Goal: Answer question/provide support: Share knowledge or assist other users

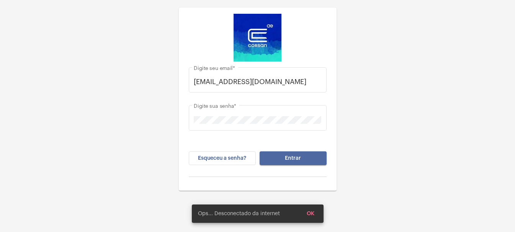
click at [300, 161] on button "Entrar" at bounding box center [293, 159] width 67 height 14
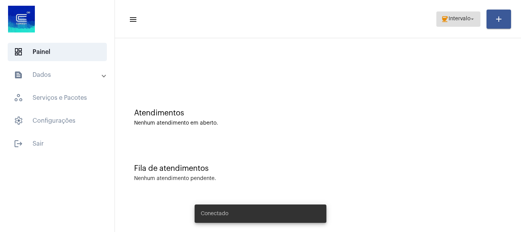
click at [451, 19] on span "Intervalo" at bounding box center [460, 18] width 22 height 5
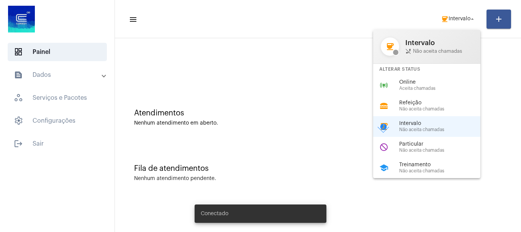
click at [410, 93] on div "online_prediction Online Aceita chamadas" at bounding box center [433, 85] width 120 height 21
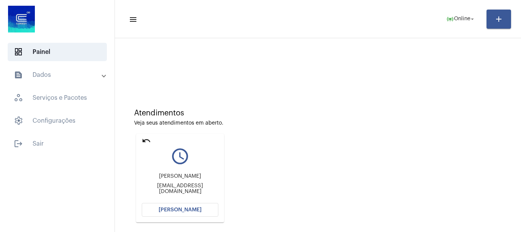
click at [178, 209] on span "[PERSON_NAME]" at bounding box center [180, 210] width 43 height 5
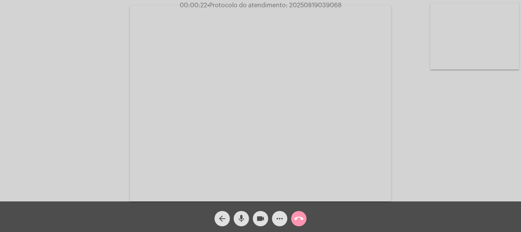
click at [486, 38] on video at bounding box center [474, 36] width 89 height 67
click at [110, 104] on video at bounding box center [101, 103] width 89 height 67
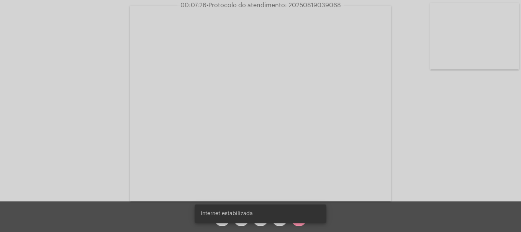
click at [254, 228] on div "Internet estabilizada" at bounding box center [260, 214] width 150 height 37
click at [260, 223] on snack-bar-container "Internet estabilizada" at bounding box center [261, 214] width 132 height 18
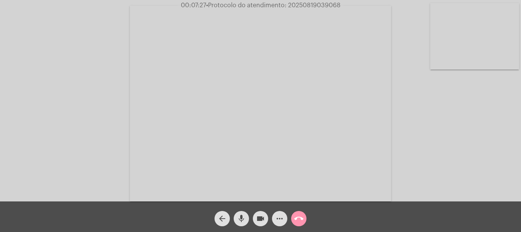
click at [31, 125] on div "Acessando Câmera e Microfone..." at bounding box center [260, 103] width 519 height 202
click at [280, 225] on span "more_horiz" at bounding box center [279, 218] width 9 height 15
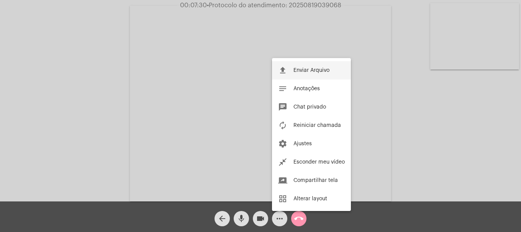
click at [331, 70] on button "file_upload Enviar Arquivo" at bounding box center [311, 70] width 79 height 18
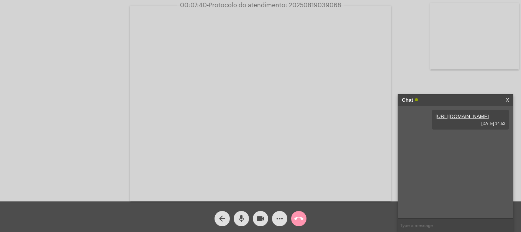
click at [459, 120] on link "[URL][DOMAIN_NAME]" at bounding box center [462, 117] width 53 height 6
click at [277, 220] on mat-icon "more_horiz" at bounding box center [279, 218] width 9 height 9
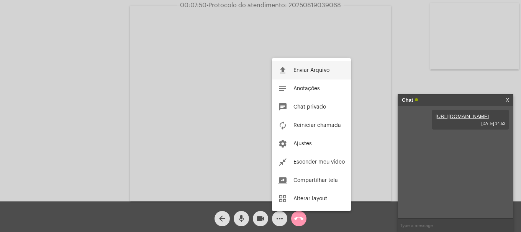
click at [305, 70] on span "Enviar Arquivo" at bounding box center [311, 70] width 36 height 5
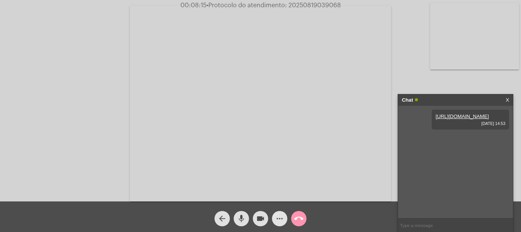
click at [278, 219] on mat-icon "more_horiz" at bounding box center [279, 218] width 9 height 9
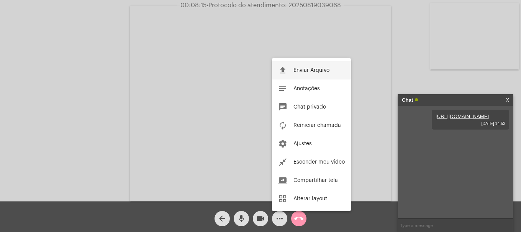
click at [284, 67] on mat-icon "file_upload" at bounding box center [282, 70] width 9 height 9
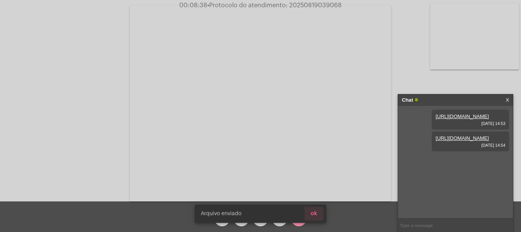
click at [311, 210] on button "ok" at bounding box center [314, 214] width 19 height 14
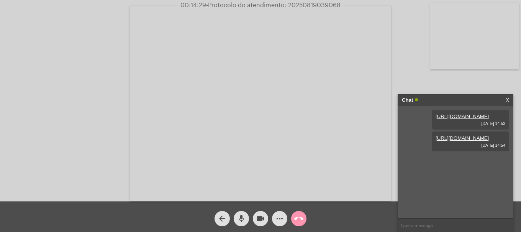
click at [417, 224] on input "text" at bounding box center [455, 225] width 115 height 13
paste input "2857148"
type input "2857148"
click at [312, 4] on span "• Protocolo do atendimento: 20250819039068" at bounding box center [273, 5] width 134 height 6
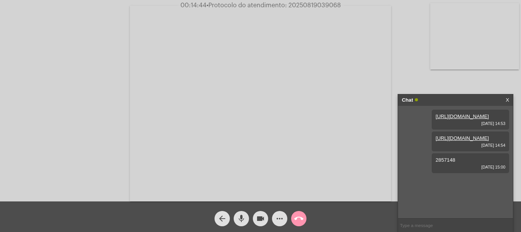
copy span "20250819039068"
click at [461, 224] on input "text" at bounding box center [455, 225] width 115 height 13
paste input "20250819039068"
type input "20250819039068"
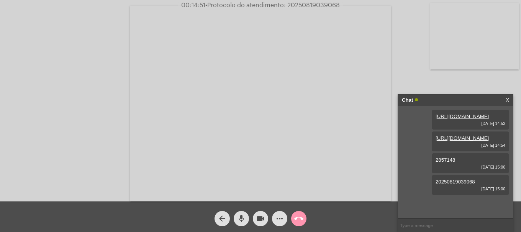
click at [305, 217] on button "call_end" at bounding box center [298, 218] width 15 height 15
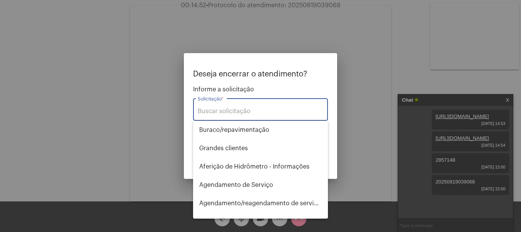
click at [250, 110] on input "Solicitação *" at bounding box center [261, 111] width 126 height 7
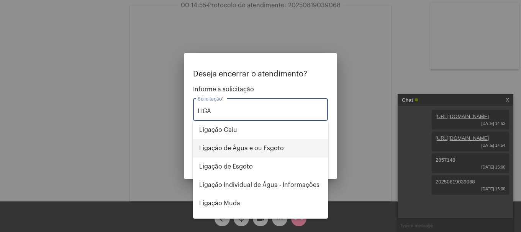
click at [262, 148] on span "Ligação de Água e ou Esgoto" at bounding box center [260, 148] width 123 height 18
type input "Ligação de Água e ou Esgoto"
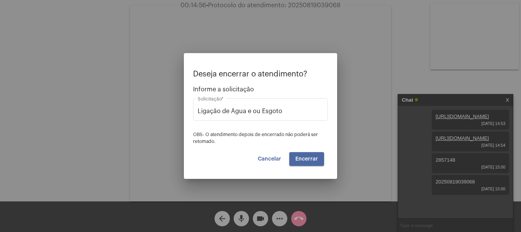
click at [305, 159] on span "Encerrar" at bounding box center [306, 159] width 23 height 5
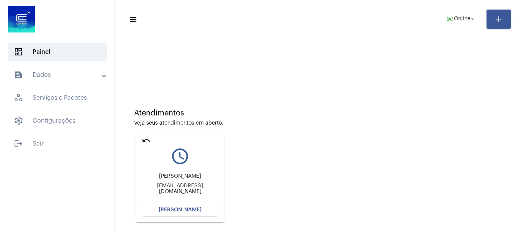
click at [96, 70] on mat-panel-title "text_snippet_outlined Dados" at bounding box center [58, 74] width 88 height 9
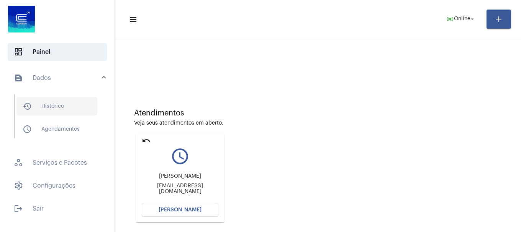
click at [73, 114] on span "history_outlined Histórico" at bounding box center [56, 106] width 81 height 18
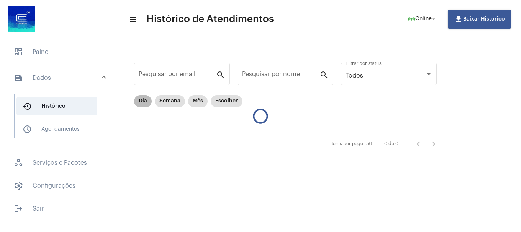
click at [140, 104] on mat-chip "Dia" at bounding box center [143, 101] width 18 height 12
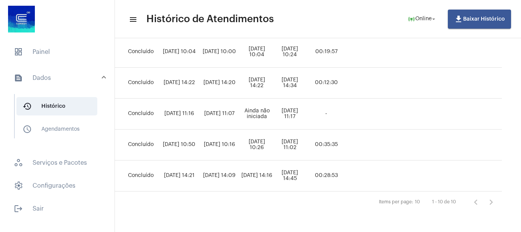
scroll to position [591, 374]
click at [62, 50] on span "dashboard Painel" at bounding box center [57, 52] width 99 height 18
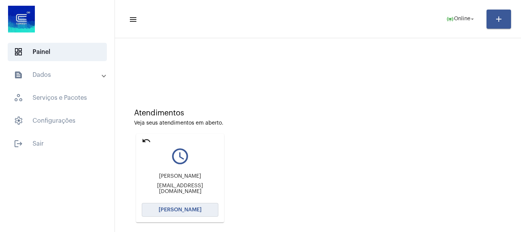
click at [199, 205] on button "[PERSON_NAME]" at bounding box center [180, 210] width 77 height 14
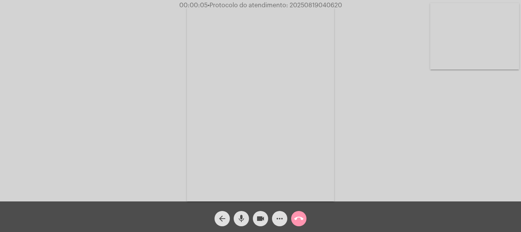
click at [481, 8] on div "00:00:05 • Protocolo do atendimento: 20250819040620" at bounding box center [260, 5] width 521 height 7
drag, startPoint x: 468, startPoint y: 43, endPoint x: 465, endPoint y: 46, distance: 4.9
click at [468, 42] on video at bounding box center [474, 36] width 89 height 67
click at [103, 154] on video at bounding box center [101, 103] width 89 height 118
click at [473, 46] on video at bounding box center [474, 36] width 89 height 67
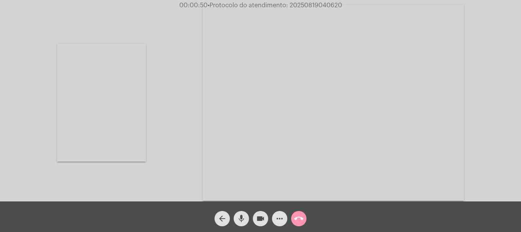
click at [143, 136] on video at bounding box center [101, 103] width 89 height 118
click at [264, 215] on mat-icon "videocam" at bounding box center [260, 218] width 9 height 9
click at [247, 219] on button "mic" at bounding box center [241, 218] width 15 height 15
click at [259, 223] on mat-icon "videocam_off" at bounding box center [260, 218] width 9 height 9
click at [243, 223] on mat-icon "mic_off" at bounding box center [241, 218] width 9 height 9
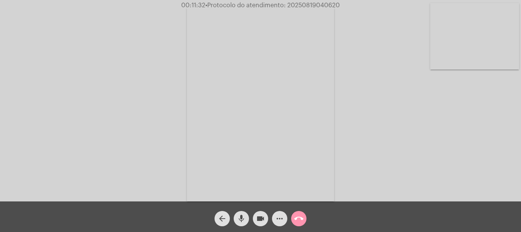
click at [247, 219] on button "mic" at bounding box center [241, 218] width 15 height 15
click at [256, 220] on mat-icon "videocam" at bounding box center [260, 218] width 9 height 9
click at [256, 220] on mat-icon "videocam_off" at bounding box center [260, 218] width 9 height 9
click at [243, 221] on mat-icon "mic_off" at bounding box center [241, 218] width 9 height 9
click at [309, 4] on span "• Protocolo do atendimento: 20250819040620" at bounding box center [273, 5] width 134 height 6
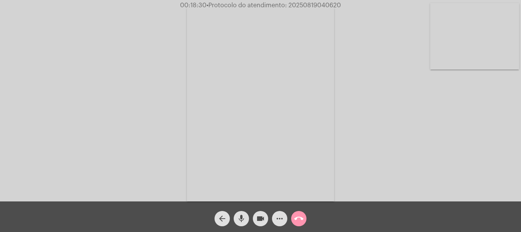
click at [309, 4] on span "• Protocolo do atendimento: 20250819040620" at bounding box center [273, 5] width 134 height 6
copy span "20250819040620"
click at [283, 224] on span "more_horiz" at bounding box center [279, 218] width 9 height 15
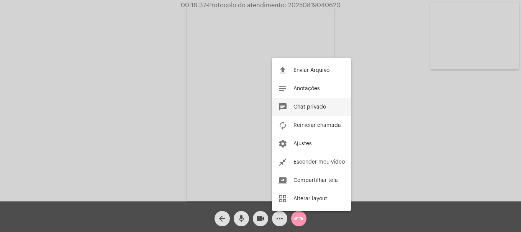
click at [310, 107] on span "Chat privado" at bounding box center [309, 107] width 33 height 5
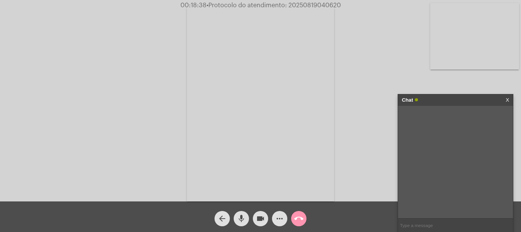
click at [421, 221] on input "text" at bounding box center [455, 225] width 115 height 13
paste input "20250819040620"
type input "20250819040620"
click at [299, 222] on mat-icon "call_end" at bounding box center [298, 218] width 9 height 9
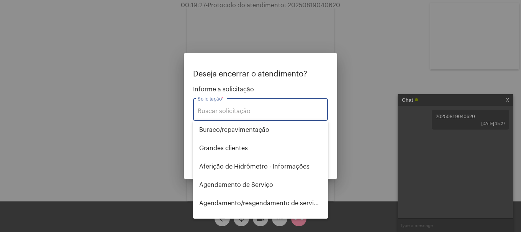
click at [291, 114] on input "Solicitação *" at bounding box center [261, 111] width 126 height 7
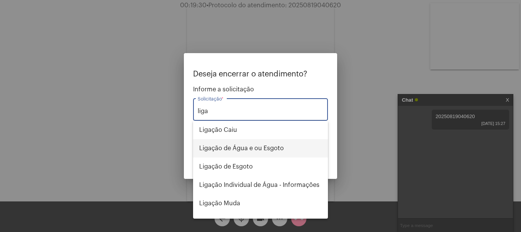
click at [279, 150] on span "Ligação de Água e ou Esgoto" at bounding box center [260, 148] width 123 height 18
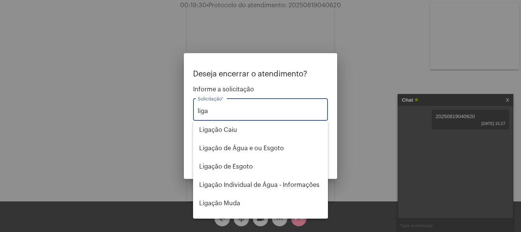
type input "Ligação de Água e ou Esgoto"
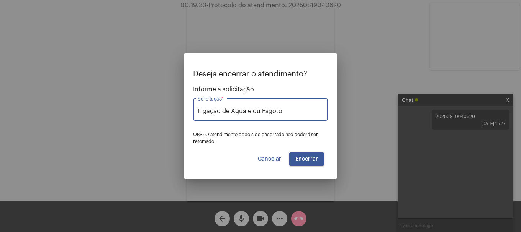
drag, startPoint x: 303, startPoint y: 156, endPoint x: 303, endPoint y: 149, distance: 6.5
click at [303, 155] on button "Encerrar" at bounding box center [306, 159] width 35 height 14
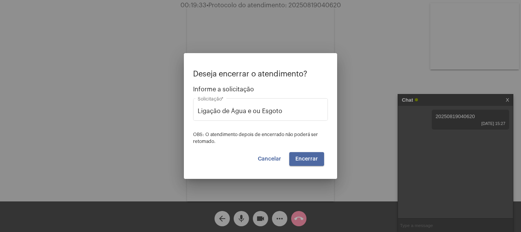
click at [303, 149] on div "Deseja encerrar o atendimento? Informe a solicitação Ligação de Água e ou Esgot…" at bounding box center [260, 118] width 135 height 96
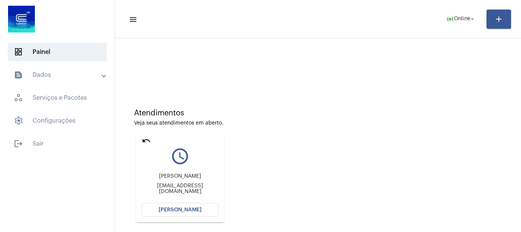
click at [145, 138] on mat-icon "undo" at bounding box center [146, 140] width 9 height 9
click at [458, 19] on span "Online" at bounding box center [462, 18] width 16 height 5
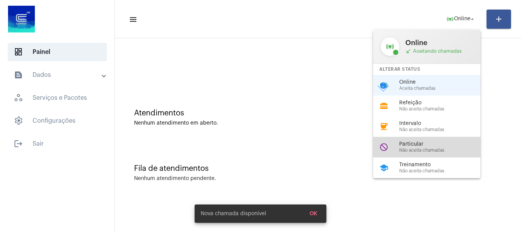
click at [432, 147] on div "Particular Não aceita chamadas" at bounding box center [442, 147] width 87 height 11
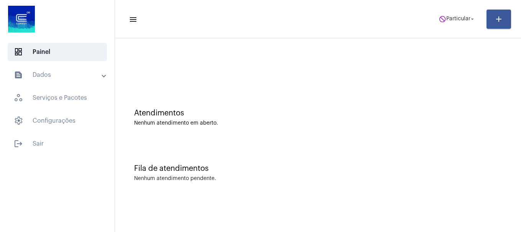
click at [469, 28] on mat-toolbar-row "menu do_not_disturb Particular arrow_drop_down add" at bounding box center [318, 19] width 406 height 25
click at [460, 19] on span "Particular" at bounding box center [458, 18] width 24 height 5
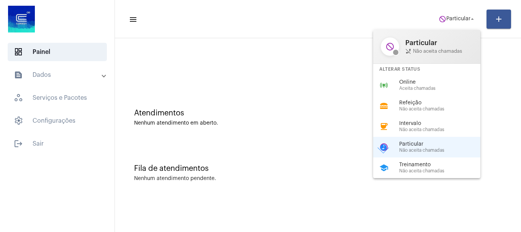
click at [438, 169] on span "Não aceita chamadas" at bounding box center [442, 171] width 87 height 5
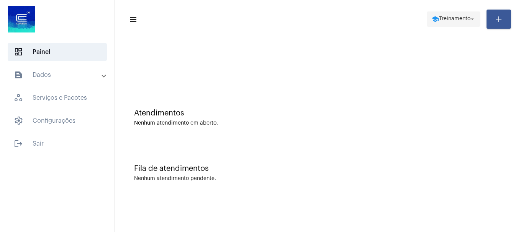
click at [438, 15] on span "school Treinamento arrow_drop_down" at bounding box center [453, 19] width 44 height 14
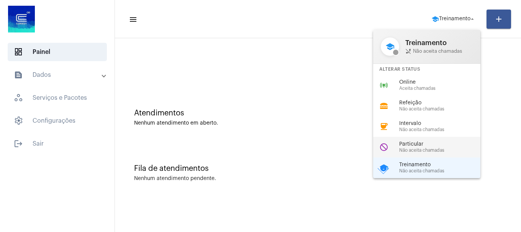
click at [411, 142] on span "Particular" at bounding box center [442, 145] width 87 height 6
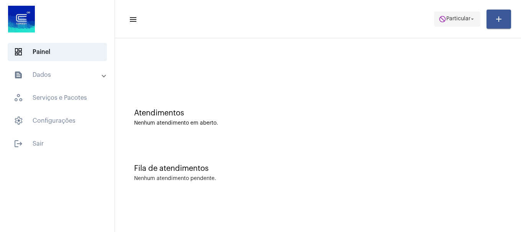
click at [468, 26] on span "do_not_disturb Particular arrow_drop_down" at bounding box center [457, 19] width 37 height 14
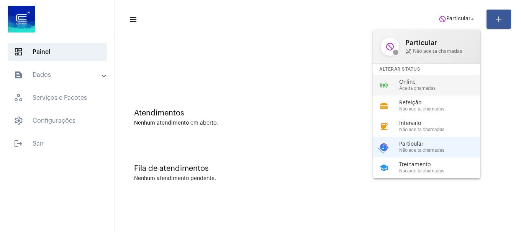
click at [432, 82] on span "Online" at bounding box center [442, 83] width 87 height 6
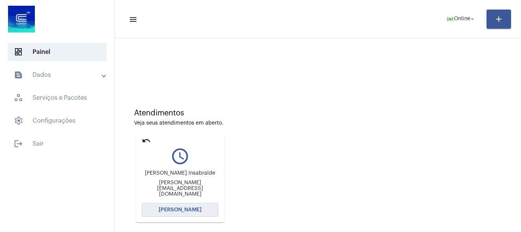
click at [212, 210] on button "[PERSON_NAME]" at bounding box center [180, 210] width 77 height 14
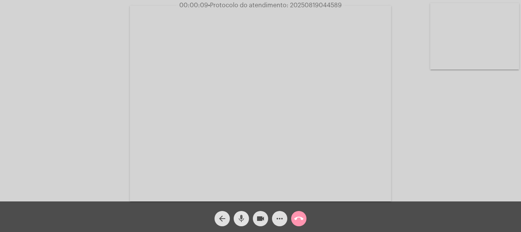
click at [240, 218] on mat-icon "mic" at bounding box center [241, 218] width 9 height 9
click at [240, 218] on mat-icon "mic_off" at bounding box center [241, 218] width 9 height 9
click at [482, 47] on video at bounding box center [474, 36] width 89 height 67
click at [280, 218] on mat-icon "more_horiz" at bounding box center [279, 218] width 9 height 9
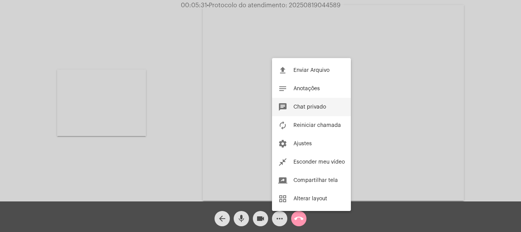
click at [305, 108] on span "Chat privado" at bounding box center [309, 107] width 33 height 5
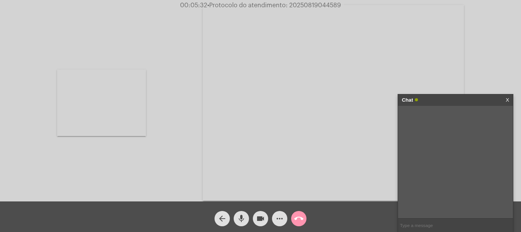
click at [427, 227] on input "text" at bounding box center [455, 225] width 115 height 13
paste input "2791656"
type input "2791656"
click at [447, 118] on span "2791656" at bounding box center [446, 117] width 20 height 6
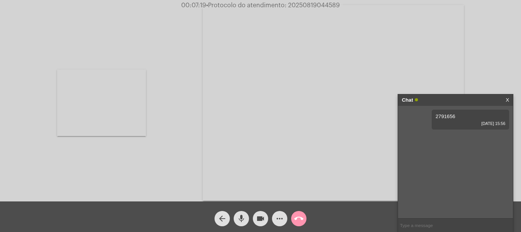
copy span "2791656"
click at [297, 5] on span "• Protocolo do atendimento: 20250819044589" at bounding box center [273, 5] width 134 height 6
click at [444, 227] on input "text" at bounding box center [455, 225] width 115 height 13
paste input "~cliente solicitou troca de titularidade no endereço [STREET_ADDRESS] pelo cont…"
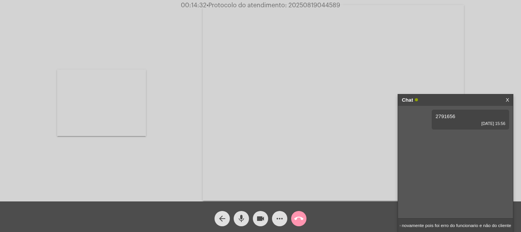
paste input "~cliente solicitou troca de titularidade no endereço [STREET_ADDRESS] pelo cont…"
type input "~cliente solicitou troca de titularidade no endereço [STREET_ADDRESS] pelo cont…"
click at [311, 3] on span "• Protocolo do atendimento: 20250819044589" at bounding box center [273, 5] width 134 height 6
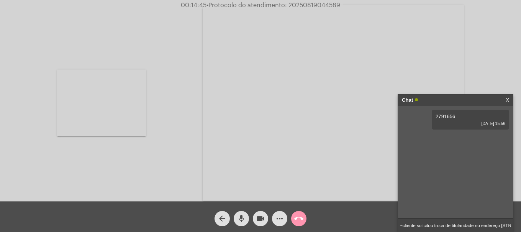
click at [311, 3] on span "• Protocolo do atendimento: 20250819044589" at bounding box center [273, 5] width 134 height 6
copy span "20250819044589"
click at [301, 221] on mat-icon "call_end" at bounding box center [298, 218] width 9 height 9
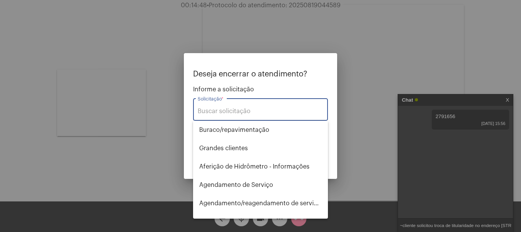
click at [284, 113] on input "Solicitação *" at bounding box center [261, 111] width 126 height 7
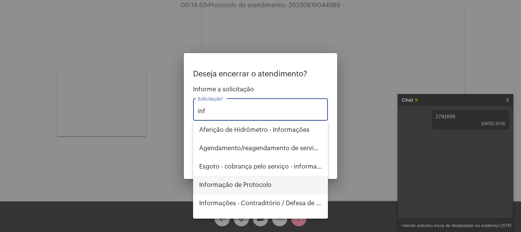
click at [290, 190] on span "Informação de Protocolo" at bounding box center [260, 185] width 123 height 18
type input "Informação de Protocolo"
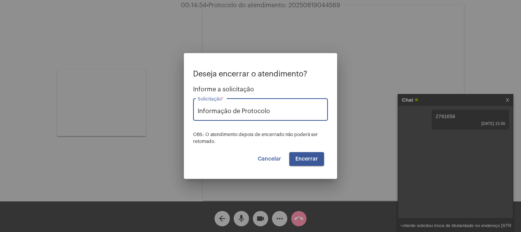
click at [309, 157] on span "Encerrar" at bounding box center [306, 159] width 23 height 5
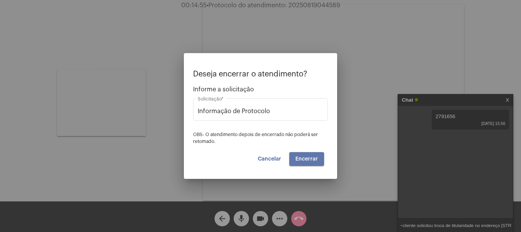
click at [309, 157] on span "Encerrar" at bounding box center [306, 159] width 23 height 5
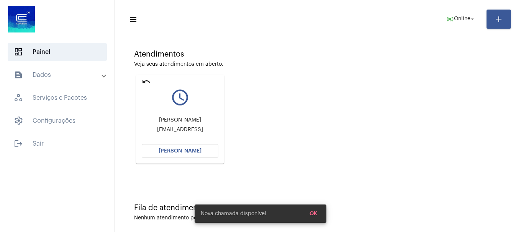
scroll to position [67, 0]
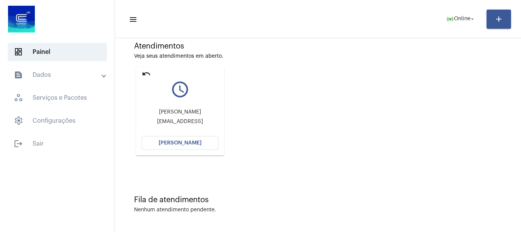
click at [180, 147] on button "[PERSON_NAME]" at bounding box center [180, 143] width 77 height 14
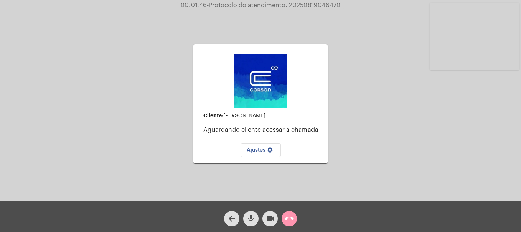
click at [287, 223] on mat-icon "call_end" at bounding box center [289, 218] width 9 height 9
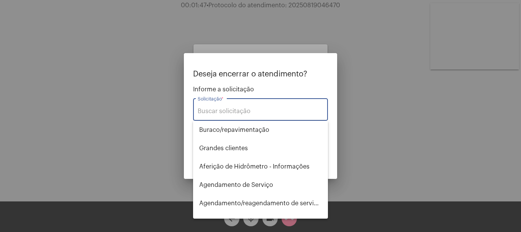
click at [267, 115] on input "Solicitação *" at bounding box center [261, 111] width 126 height 7
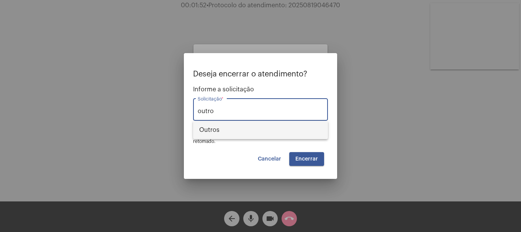
click at [267, 127] on span "Outros" at bounding box center [260, 130] width 123 height 18
type input "Outros"
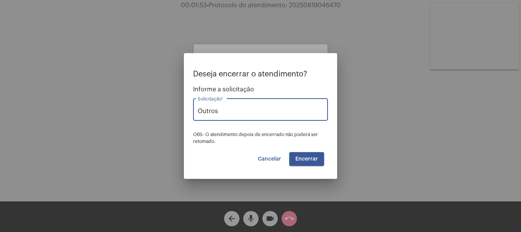
click at [311, 160] on span "Encerrar" at bounding box center [306, 159] width 23 height 5
